Goal: Task Accomplishment & Management: Use online tool/utility

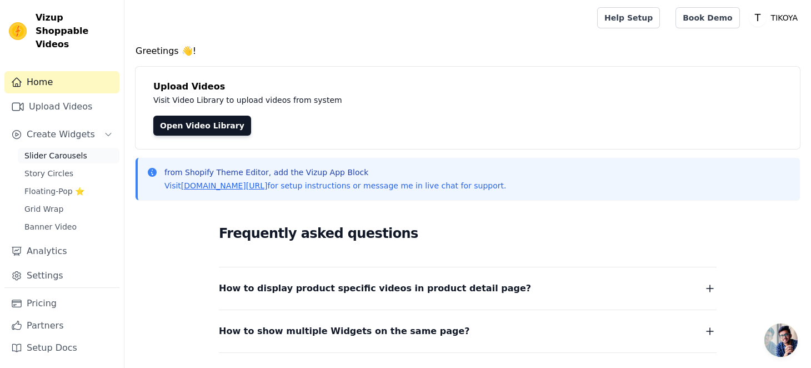
click at [51, 150] on span "Slider Carousels" at bounding box center [55, 155] width 63 height 11
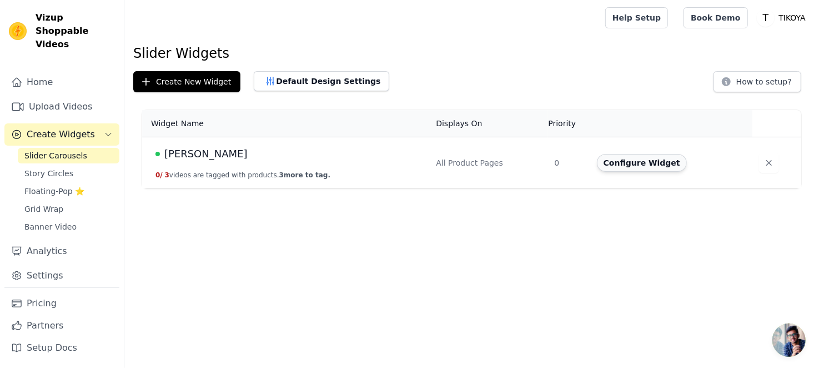
click at [643, 162] on button "Configure Widget" at bounding box center [642, 163] width 90 height 18
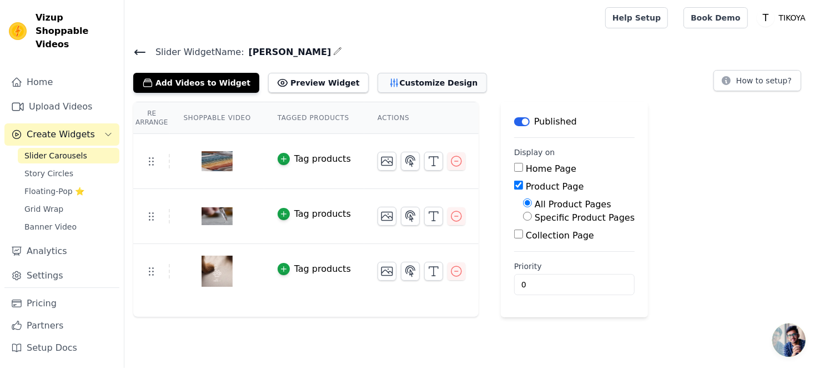
click at [403, 91] on button "Customize Design" at bounding box center [432, 83] width 109 height 20
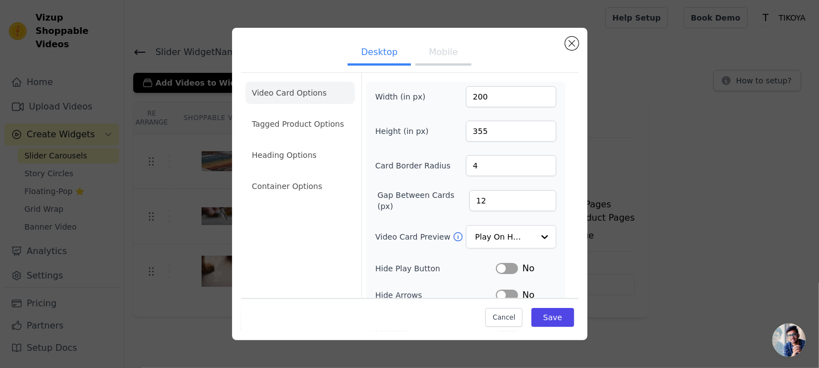
click at [437, 62] on button "Mobile" at bounding box center [444, 53] width 56 height 24
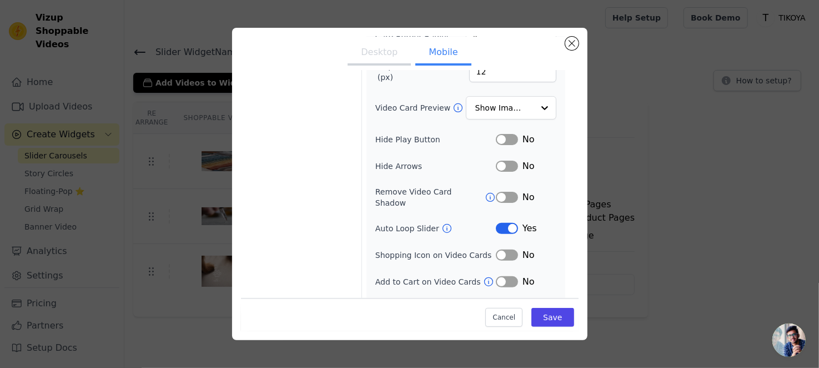
scroll to position [143, 0]
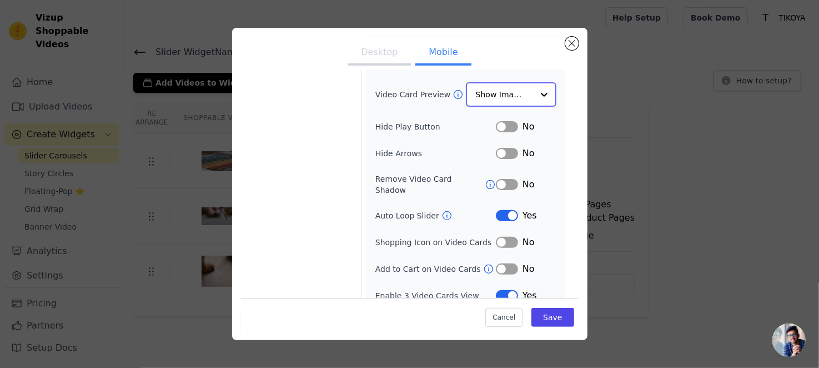
click at [517, 94] on input "Video Card Preview" at bounding box center [504, 94] width 57 height 22
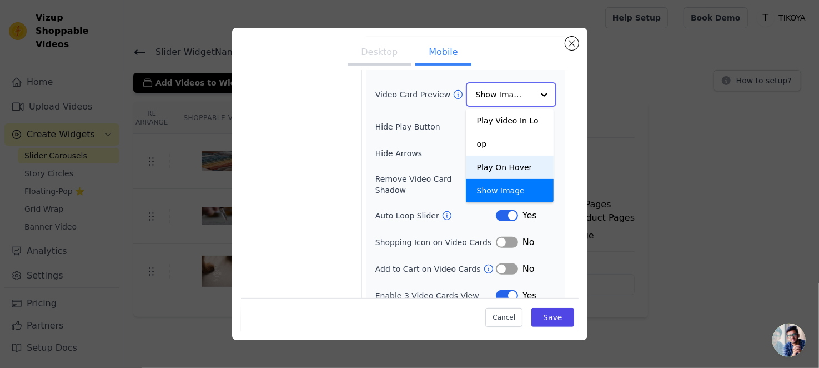
click at [505, 156] on div "Play On Hover" at bounding box center [510, 167] width 88 height 23
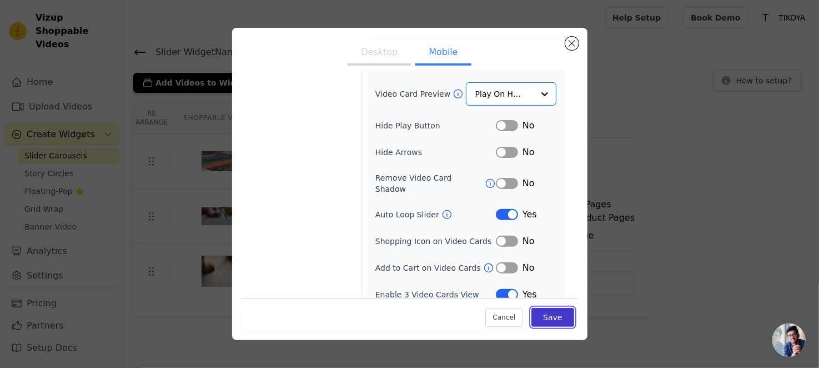
click at [547, 318] on button "Save" at bounding box center [553, 317] width 42 height 19
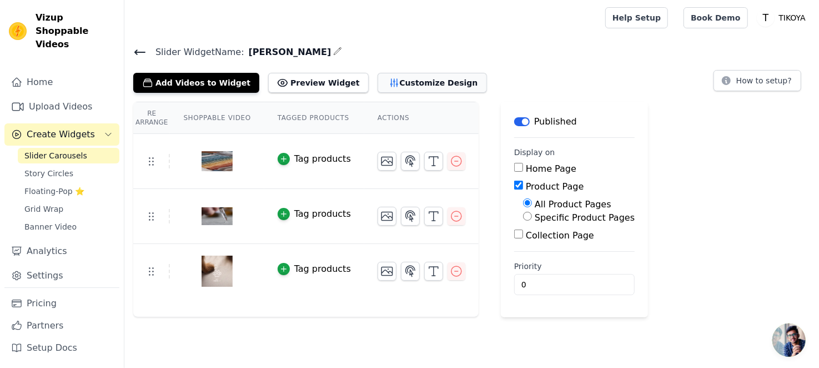
click at [383, 81] on button "Customize Design" at bounding box center [432, 83] width 109 height 20
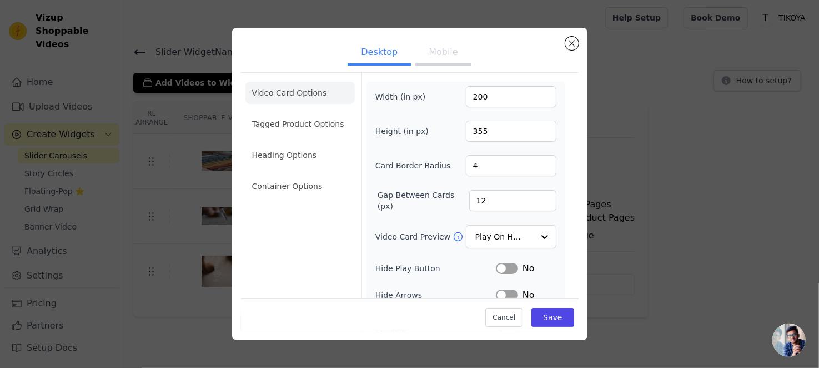
click at [438, 57] on button "Mobile" at bounding box center [444, 53] width 56 height 24
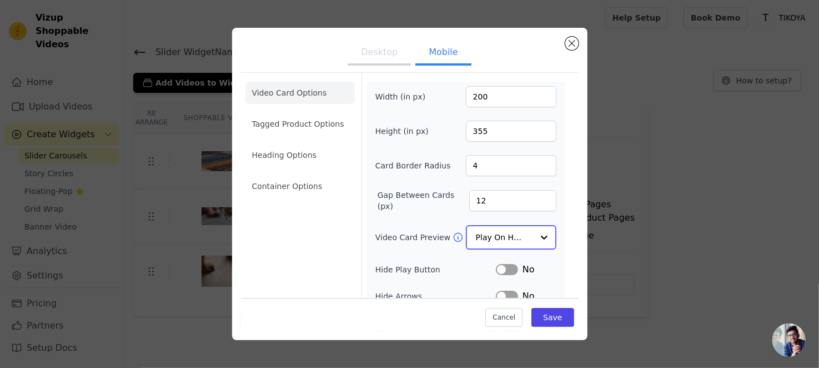
click at [487, 237] on input "Video Card Preview" at bounding box center [504, 237] width 57 height 22
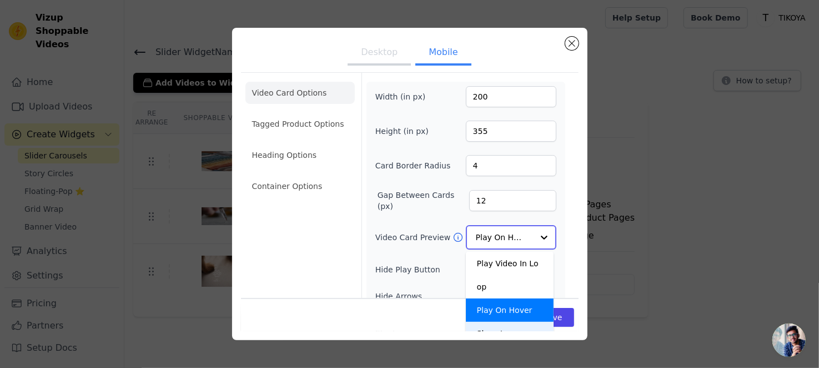
click at [486, 322] on div "Show Image" at bounding box center [510, 333] width 88 height 23
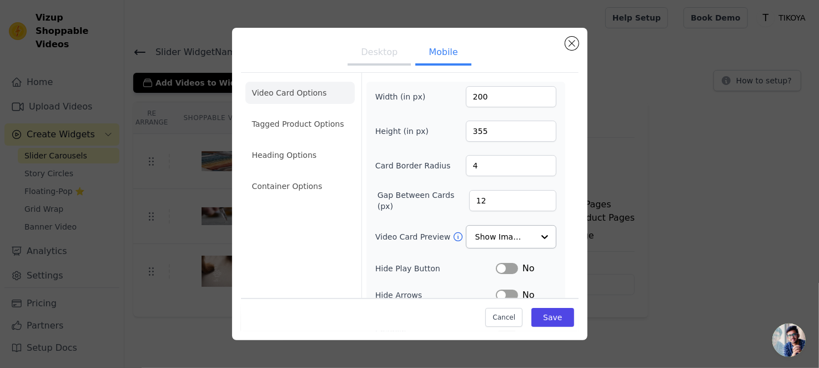
click at [386, 56] on button "Desktop" at bounding box center [379, 53] width 63 height 24
click at [501, 238] on input "Video Card Preview" at bounding box center [504, 237] width 57 height 22
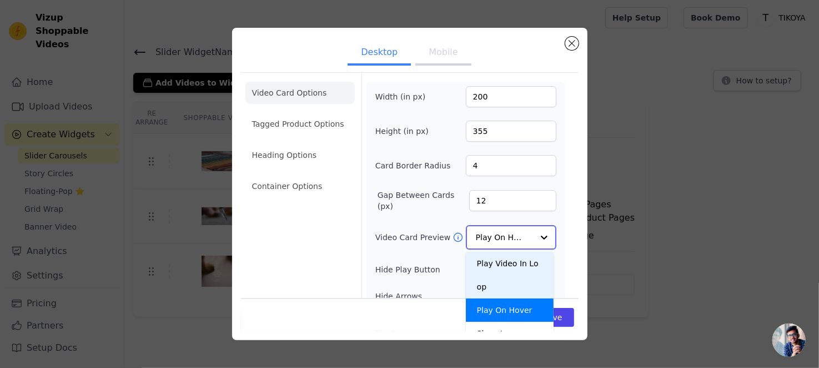
click at [497, 262] on div "Play Video In Loop" at bounding box center [510, 275] width 88 height 47
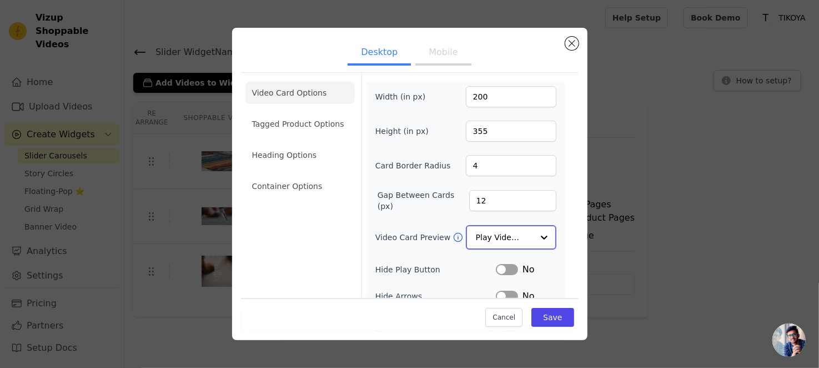
scroll to position [111, 0]
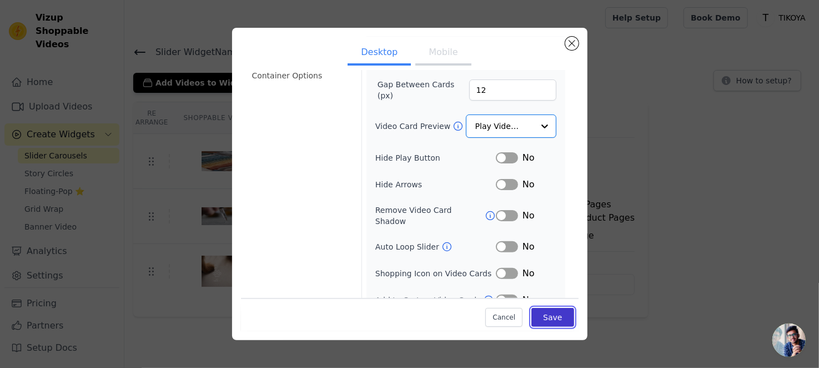
click at [551, 315] on button "Save" at bounding box center [553, 317] width 42 height 19
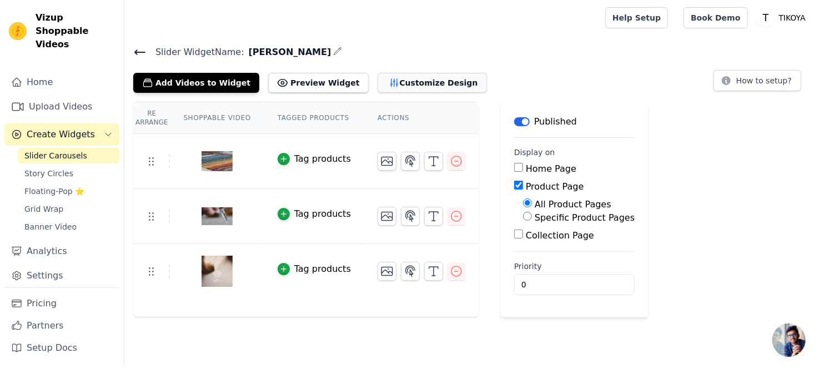
click at [378, 86] on button "Customize Design" at bounding box center [432, 83] width 109 height 20
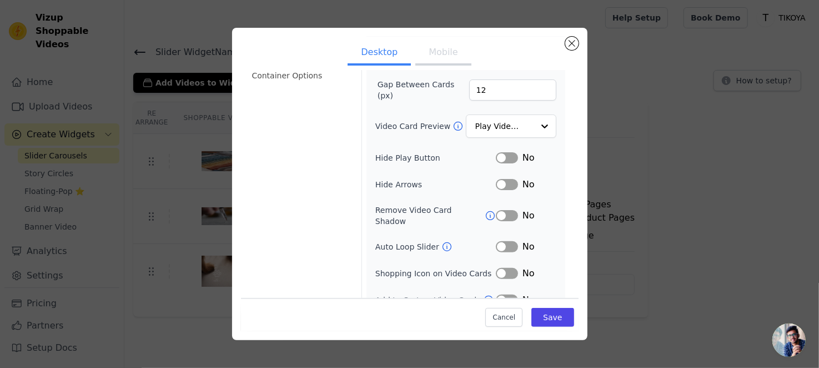
click at [502, 241] on button "Label" at bounding box center [507, 246] width 22 height 11
click at [543, 319] on button "Save" at bounding box center [553, 317] width 42 height 19
